Goal: Transaction & Acquisition: Purchase product/service

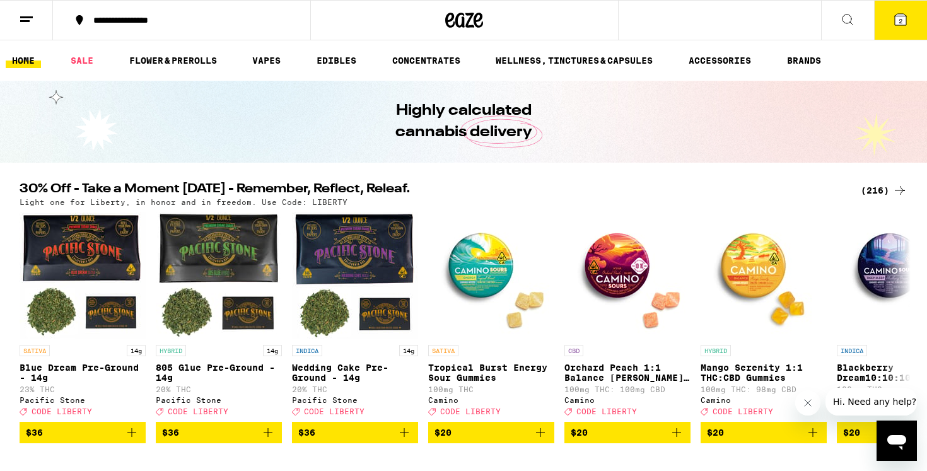
click at [908, 21] on button "2" at bounding box center [900, 20] width 53 height 39
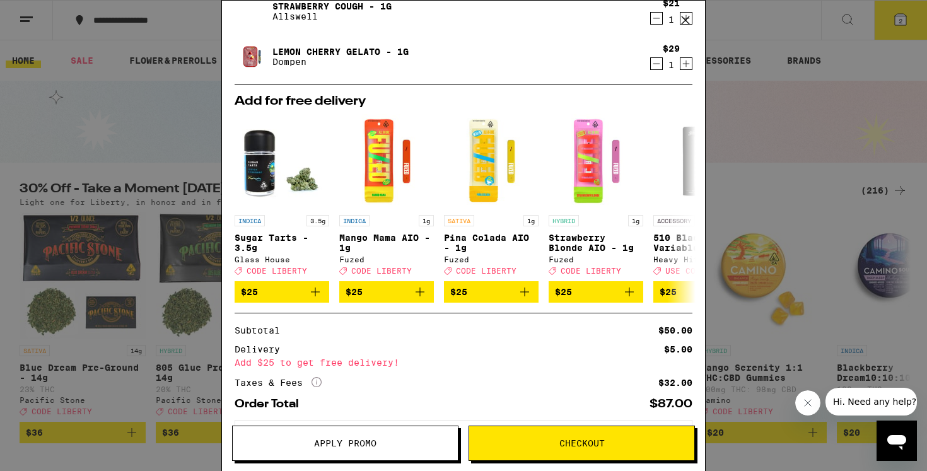
scroll to position [47, 0]
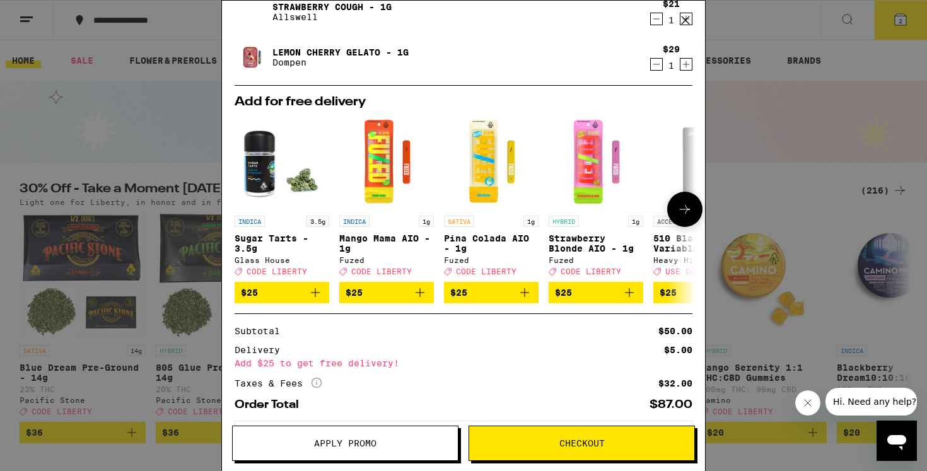
click at [689, 216] on icon at bounding box center [684, 209] width 15 height 15
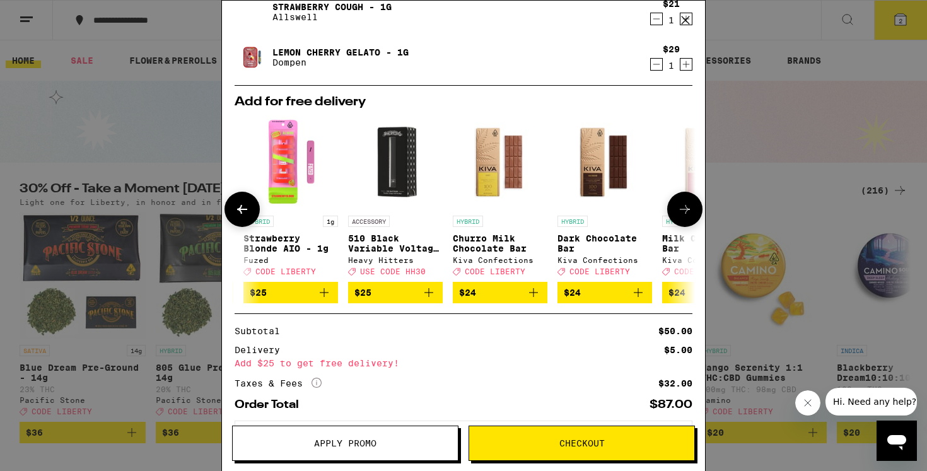
scroll to position [0, 320]
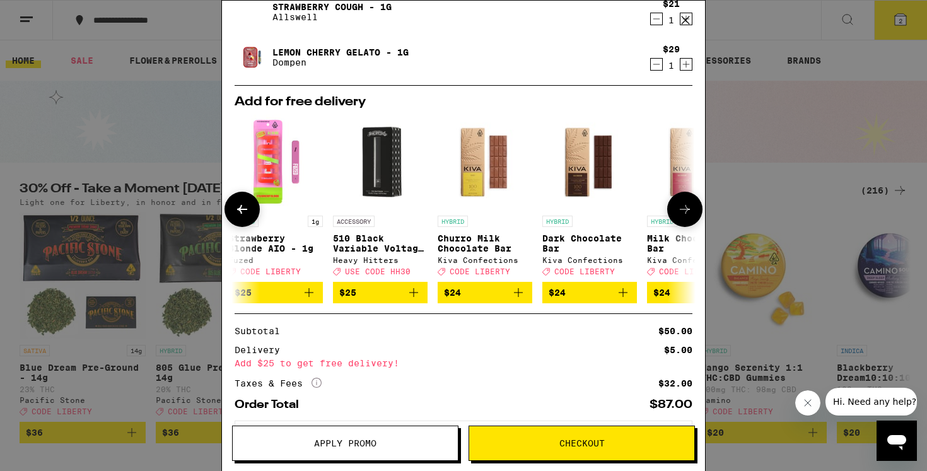
click at [688, 215] on icon at bounding box center [684, 209] width 15 height 15
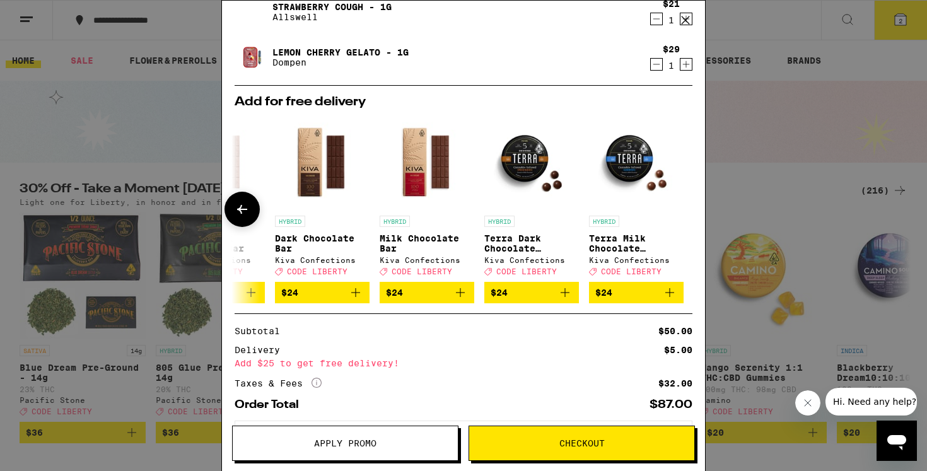
scroll to position [0, 589]
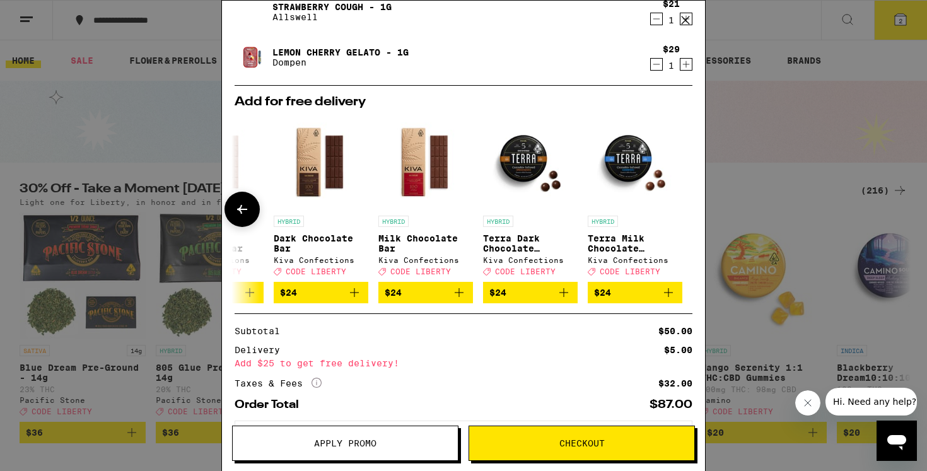
click at [242, 210] on icon at bounding box center [242, 209] width 15 height 15
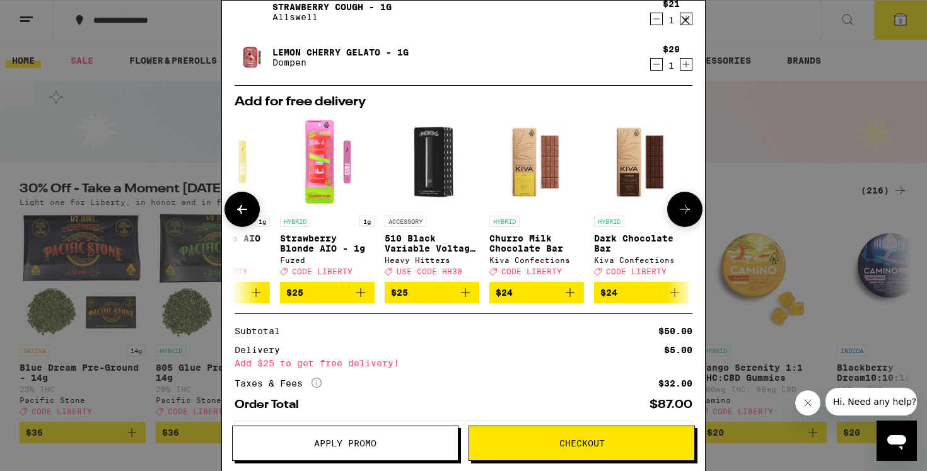
click at [242, 210] on icon at bounding box center [242, 209] width 15 height 15
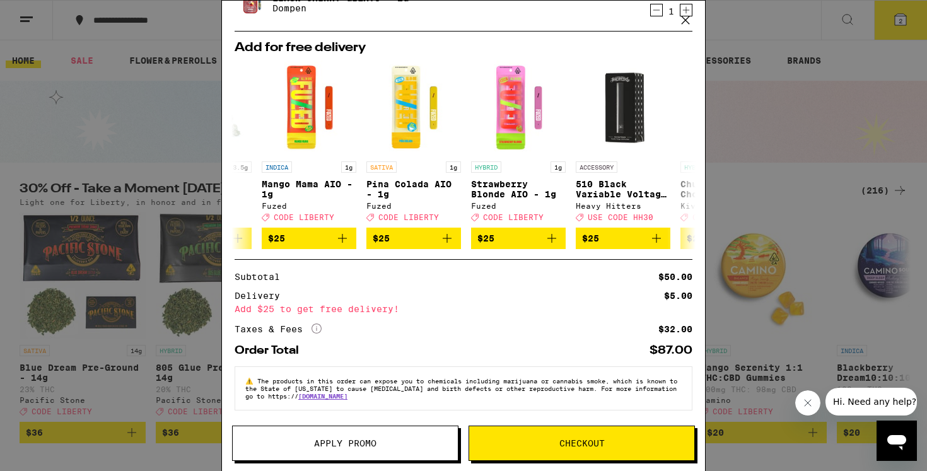
scroll to position [0, 0]
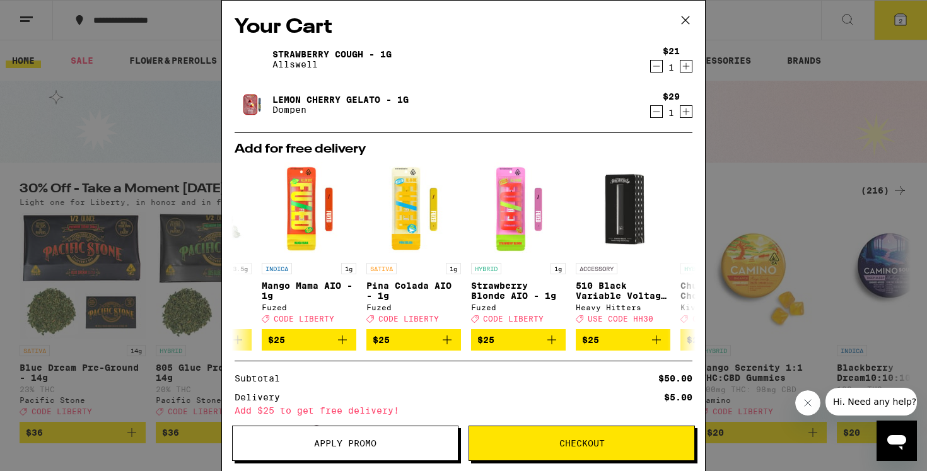
click at [169, 105] on div "Your Cart Strawberry Cough - 1g Allswell $21 1 Lemon Cherry Gelato - 1g Dompen …" at bounding box center [463, 235] width 927 height 471
